Goal: Information Seeking & Learning: Find specific fact

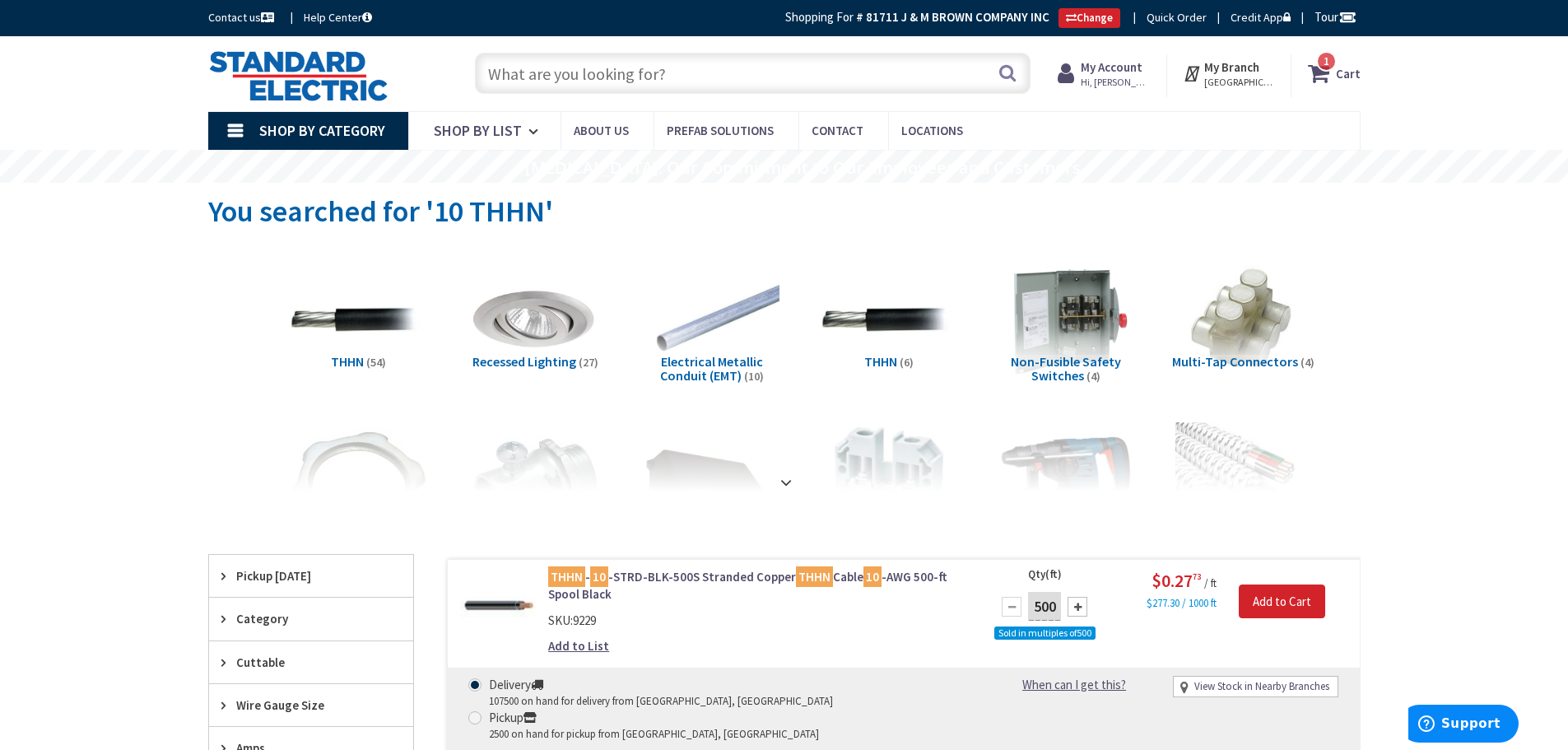
click at [571, 72] on input "text" at bounding box center [752, 73] width 556 height 42
paste input "4FFATC15BK"
click at [498, 73] on input "4FFATC15BK" at bounding box center [752, 73] width 556 height 42
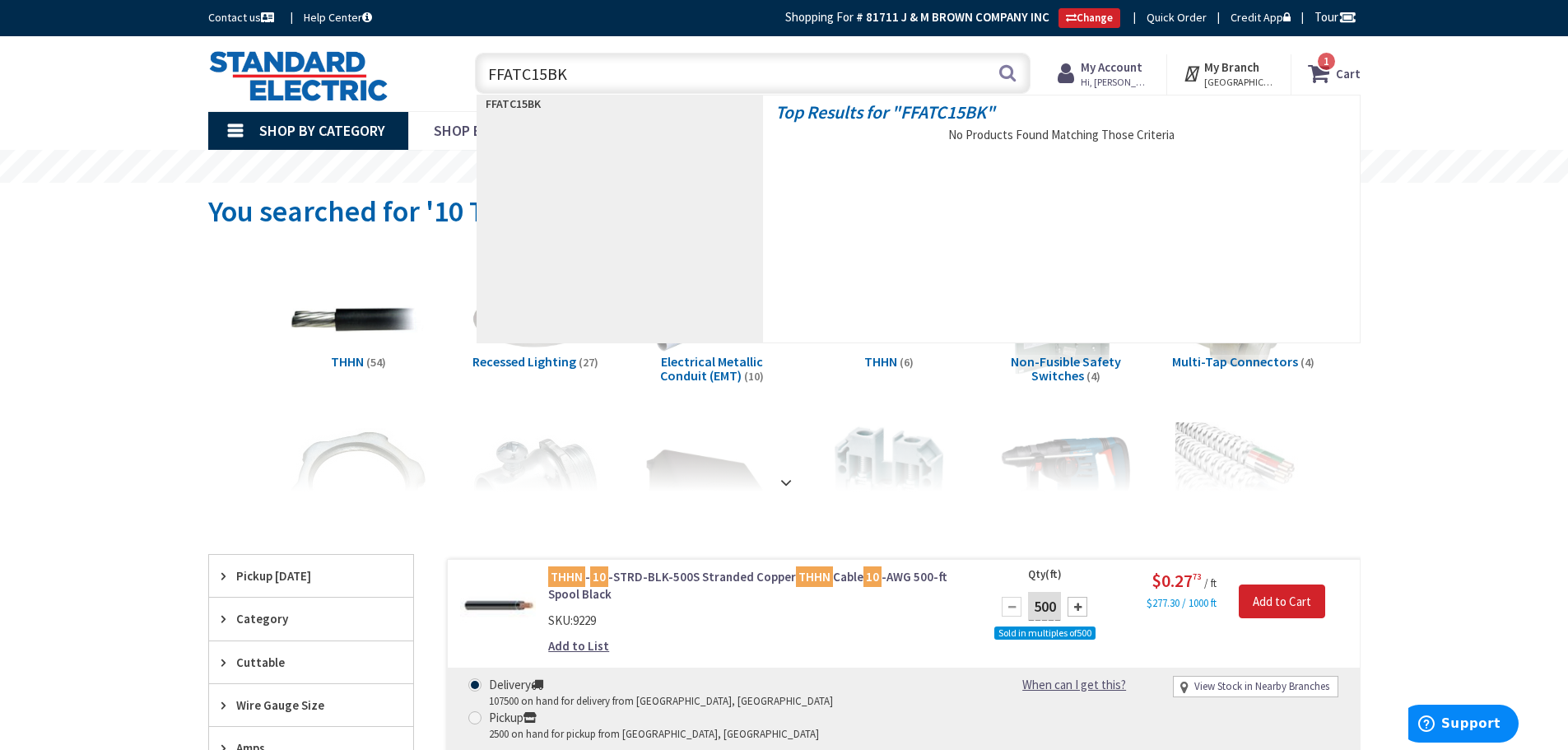
type input "6FFATC15BK"
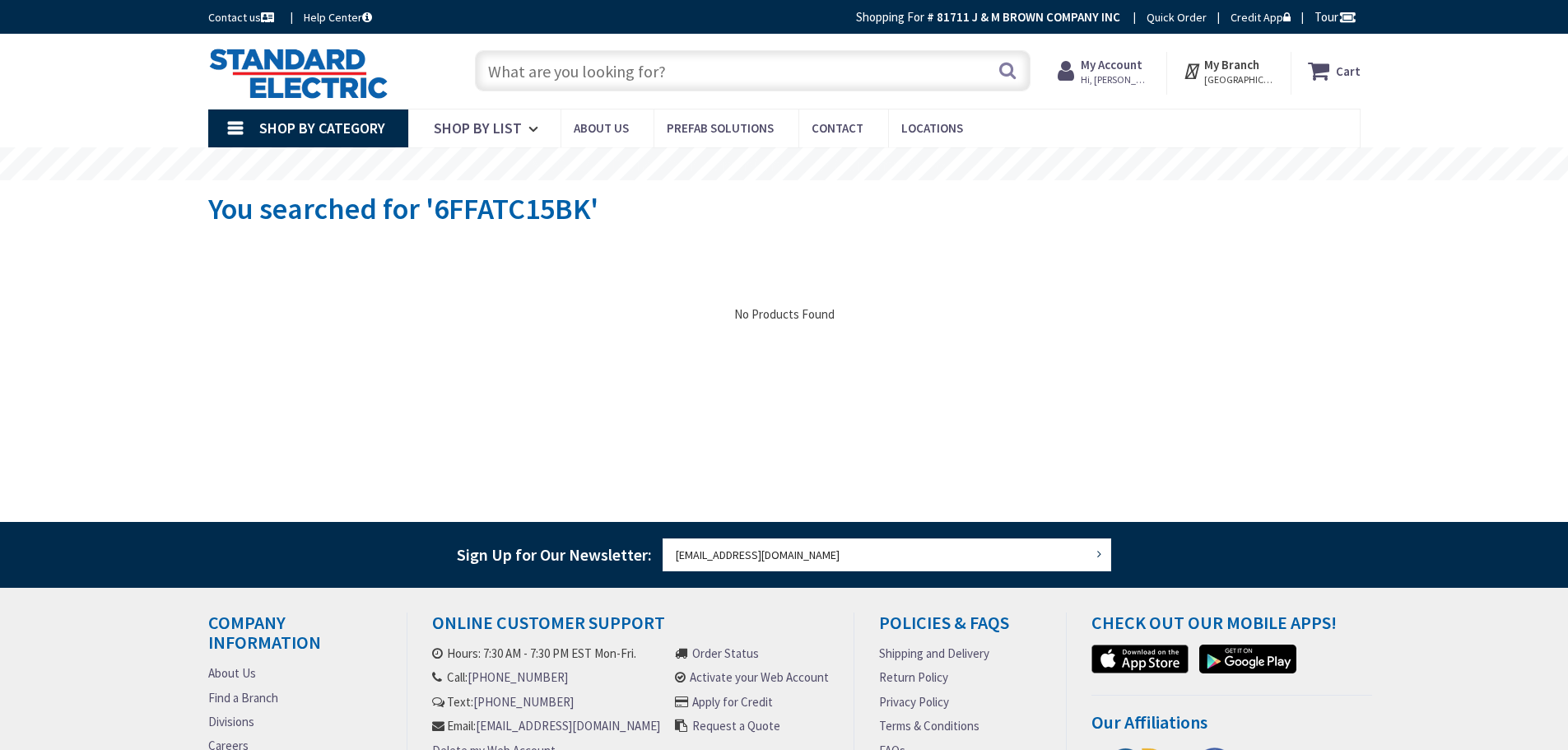
type input "[GEOGRAPHIC_DATA], [GEOGRAPHIC_DATA]"
drag, startPoint x: 676, startPoint y: 75, endPoint x: 333, endPoint y: 77, distance: 343.0
click at [320, 81] on div "Toggle Nav Search Cart My Cart Close" at bounding box center [784, 71] width 1177 height 55
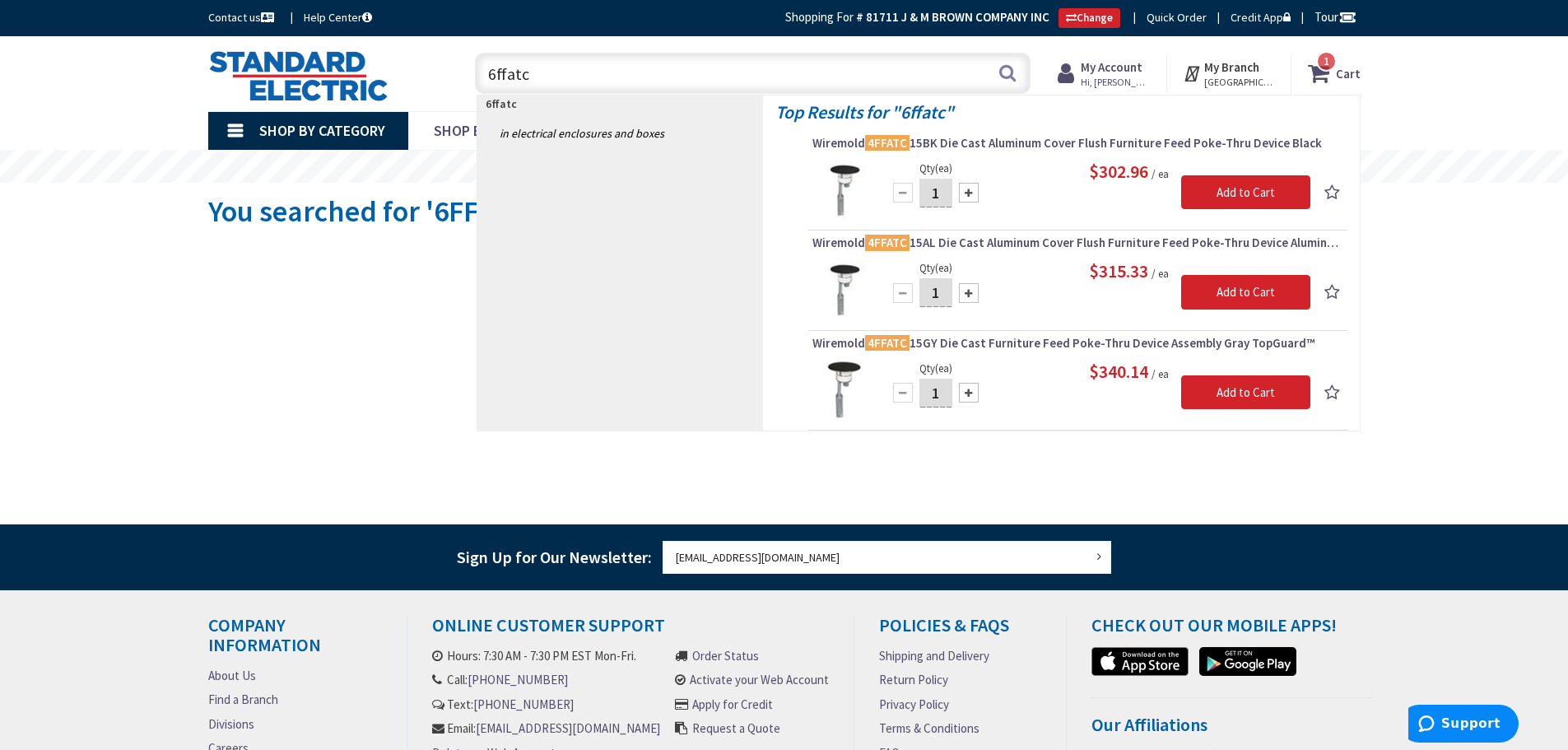
type input "6ffatc"
